Goal: Information Seeking & Learning: Understand process/instructions

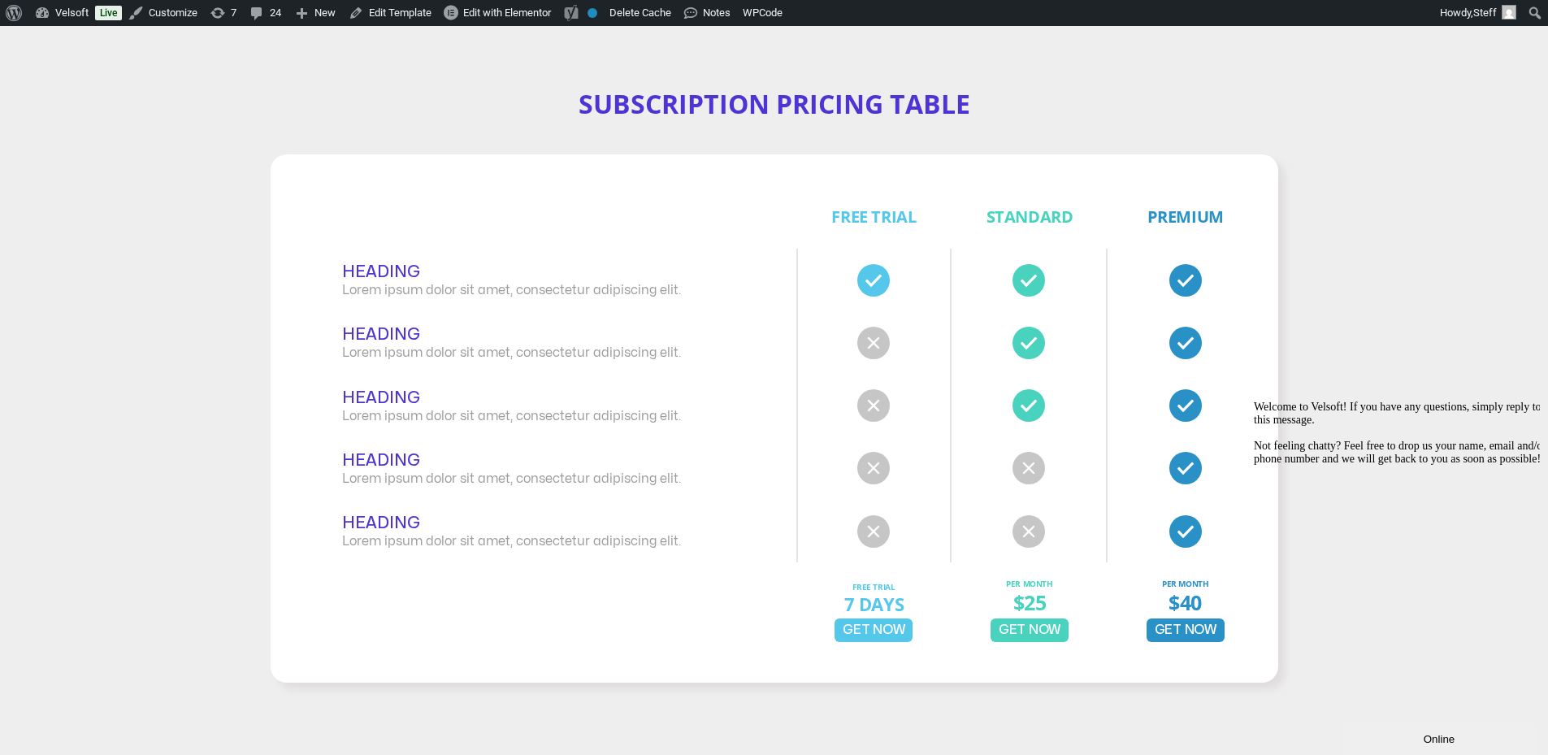
scroll to position [163, 0]
click at [878, 101] on h2 "Subscription Pricing Table" at bounding box center [775, 105] width 1008 height 34
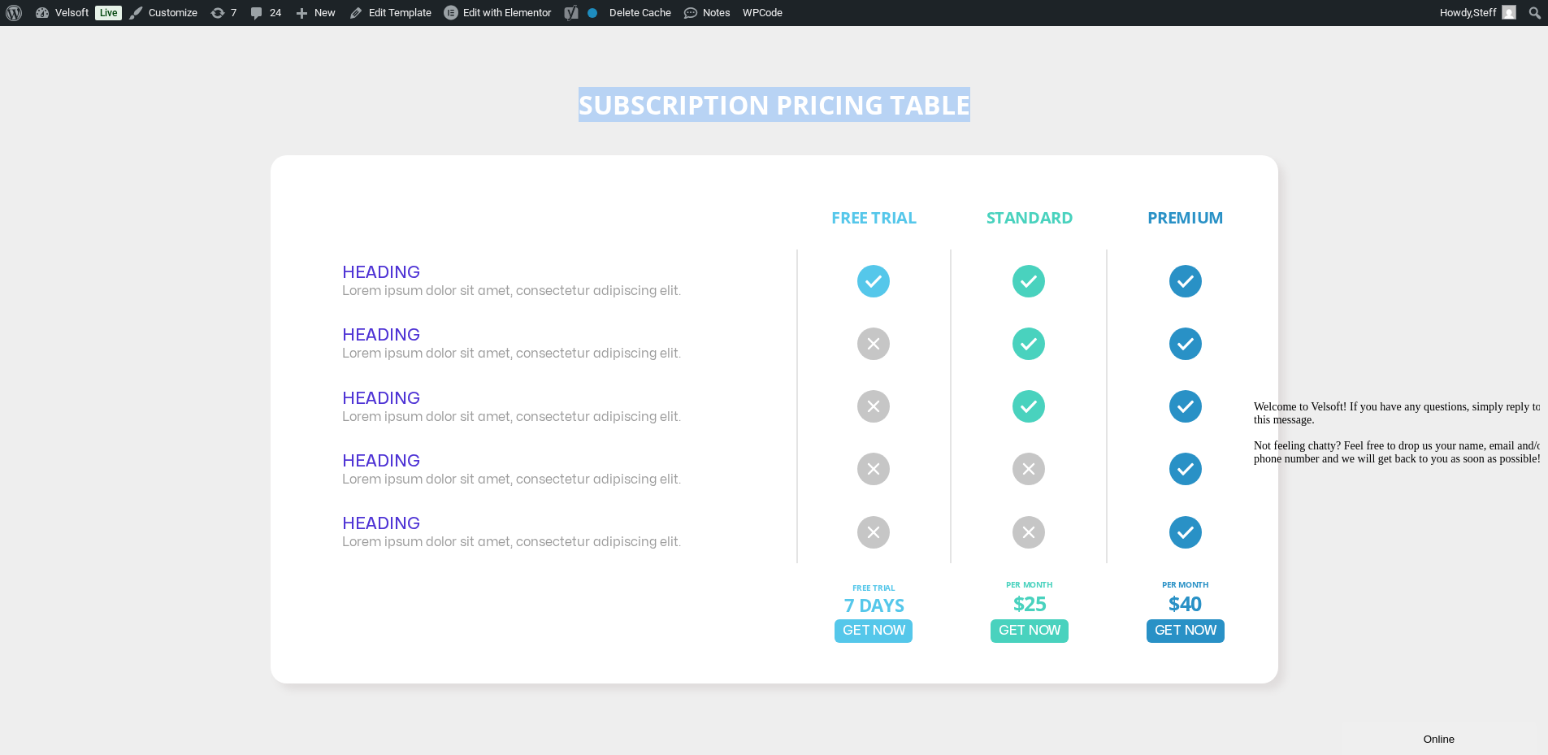
click at [878, 101] on h2 "Subscription Pricing Table" at bounding box center [775, 105] width 1008 height 34
copy div "Subscription Pricing Table"
